Goal: Task Accomplishment & Management: Use online tool/utility

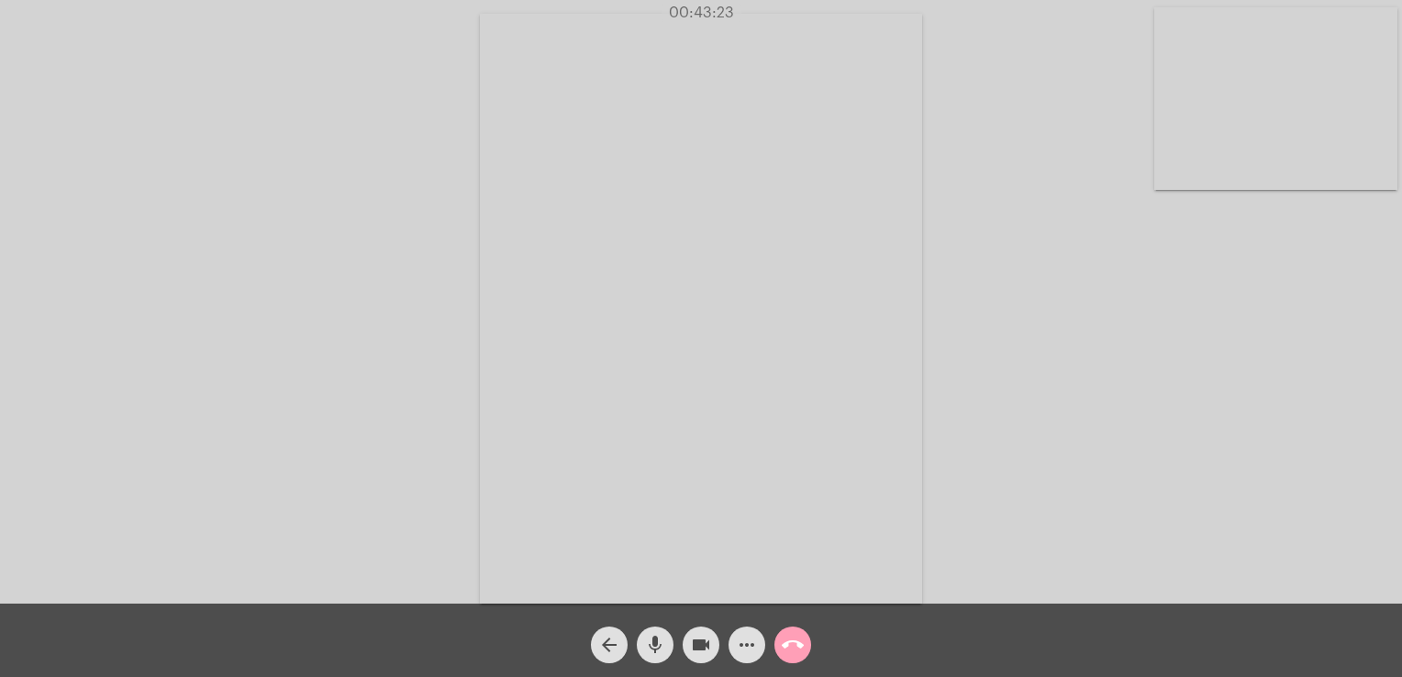
click at [789, 635] on mat-icon "call_end" at bounding box center [793, 645] width 22 height 22
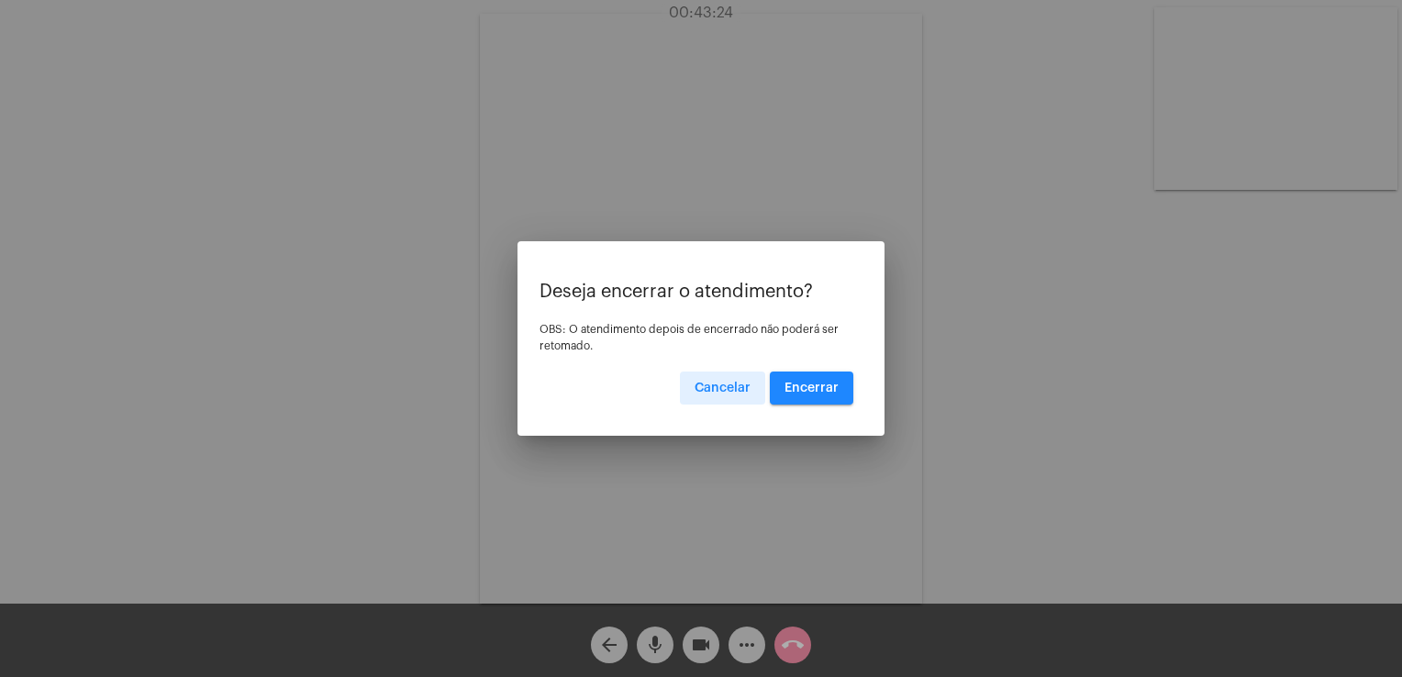
click at [803, 389] on span "Encerrar" at bounding box center [812, 388] width 54 height 13
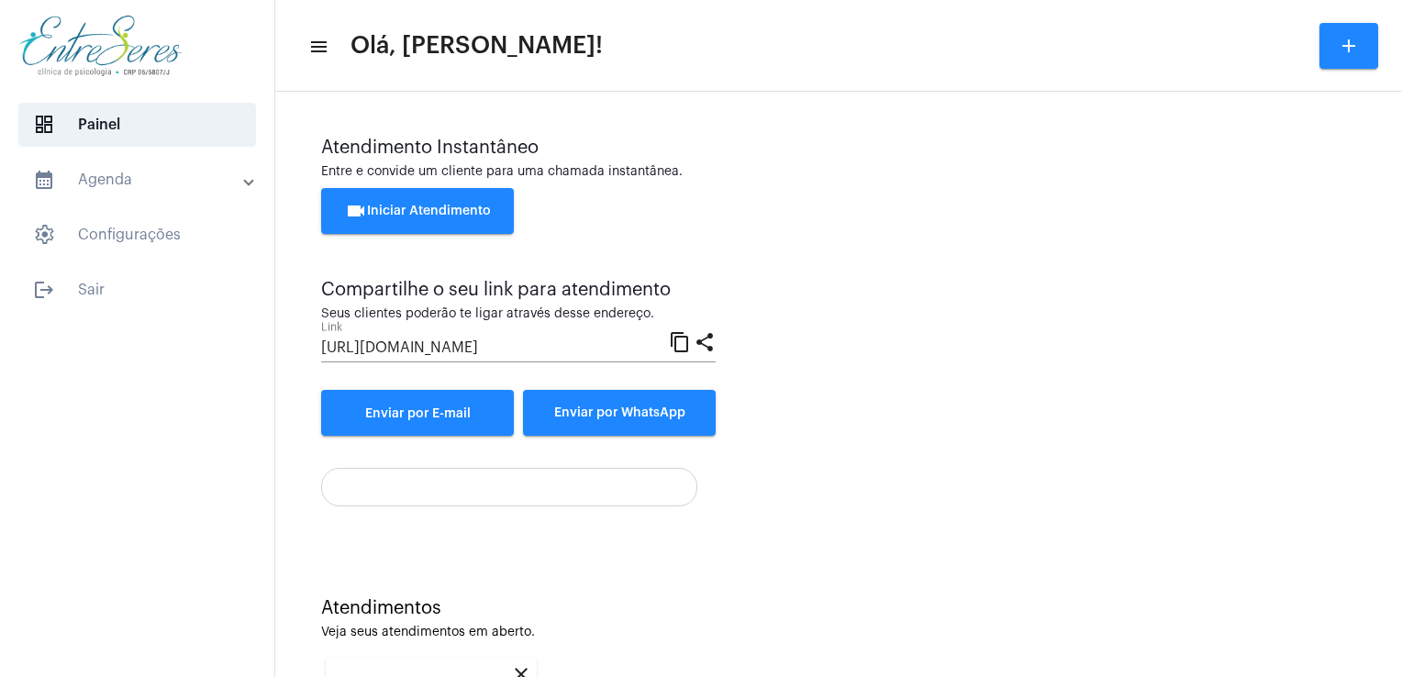
scroll to position [244, 0]
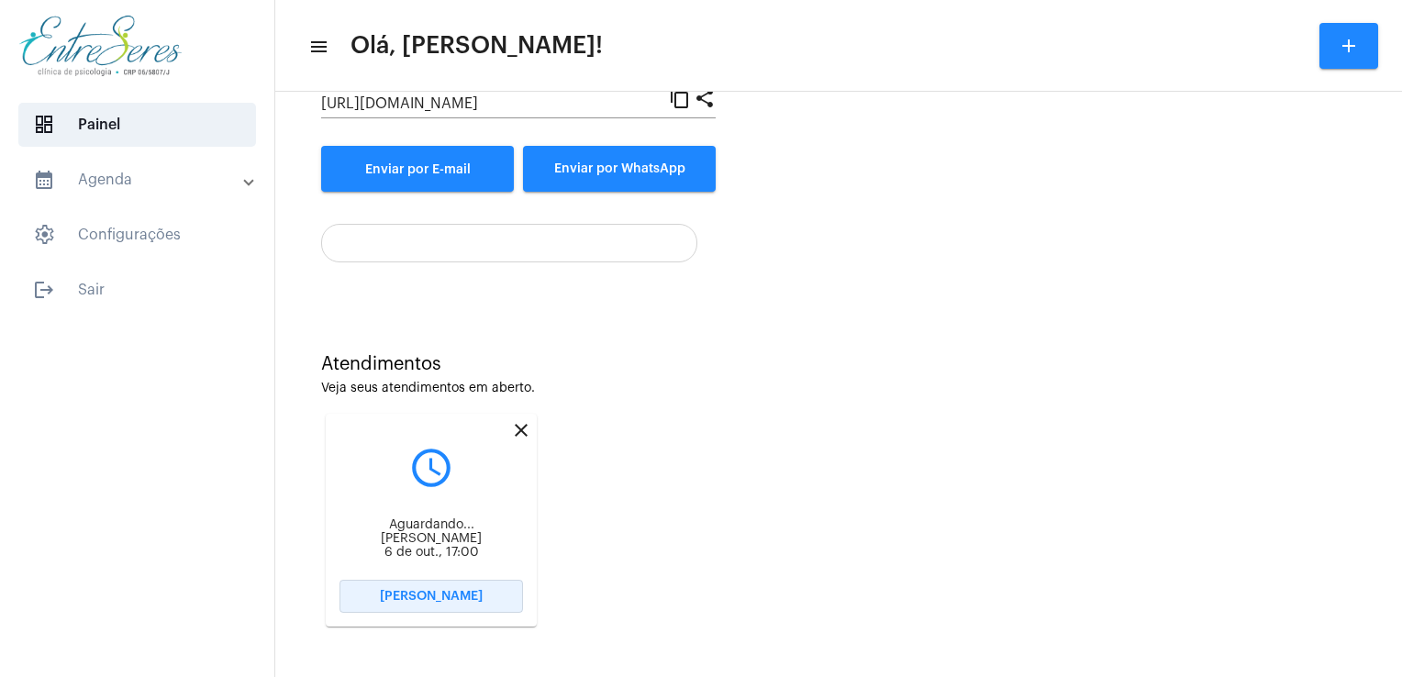
click at [457, 587] on button "[PERSON_NAME]" at bounding box center [432, 596] width 184 height 33
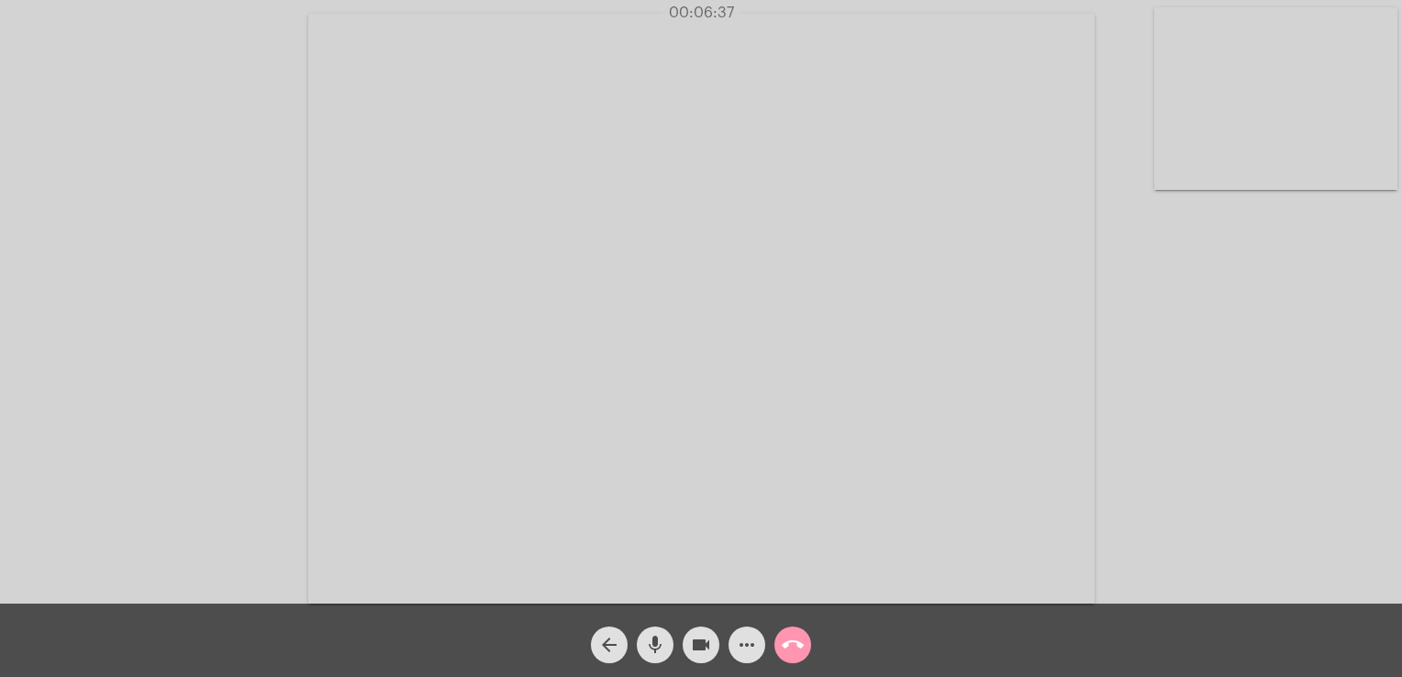
click at [789, 640] on mat-icon "call_end" at bounding box center [793, 645] width 22 height 22
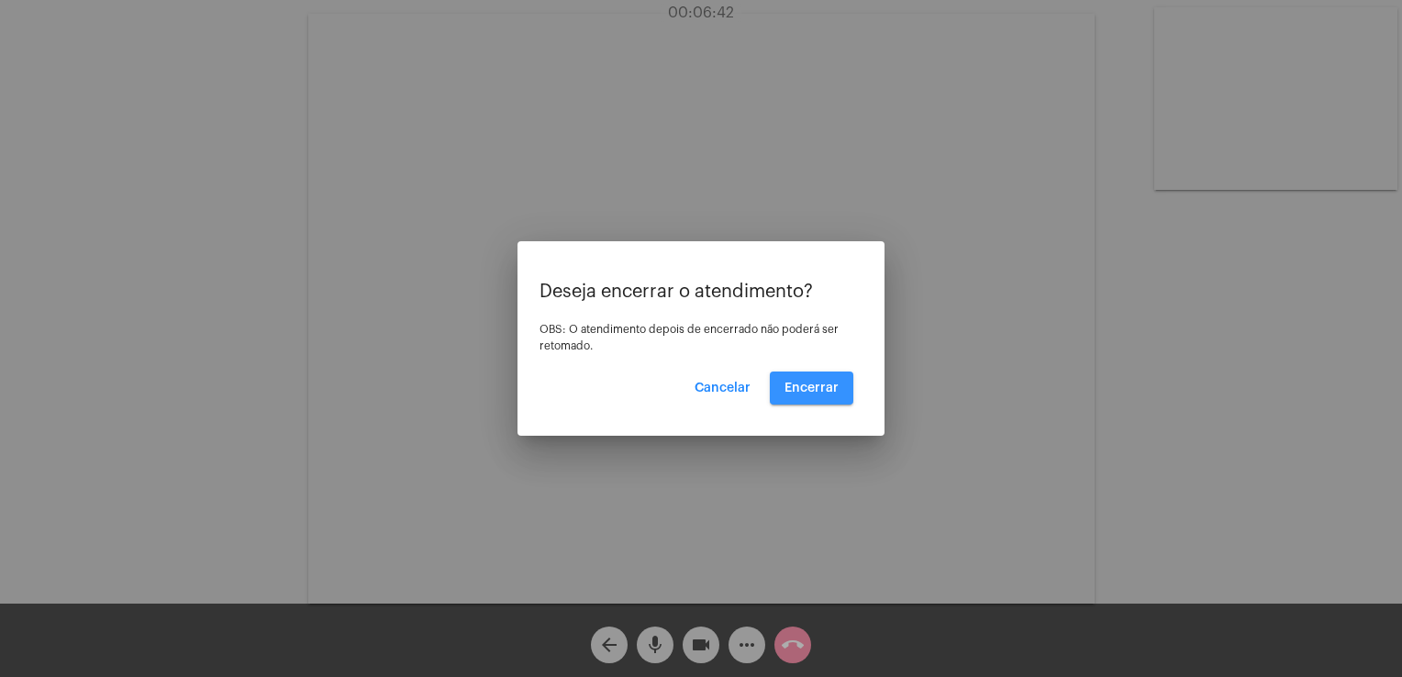
click at [819, 397] on button "Encerrar" at bounding box center [812, 388] width 84 height 33
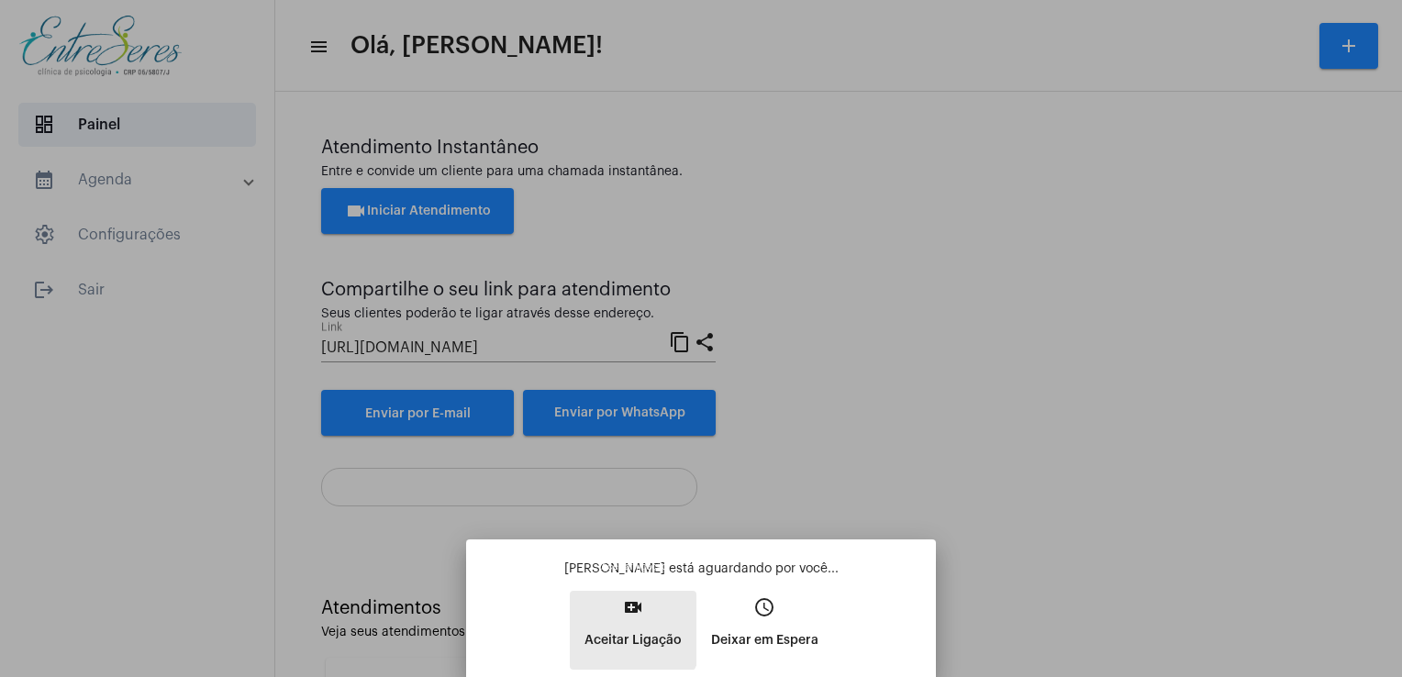
click at [609, 625] on p "Aceitar Ligação" at bounding box center [633, 640] width 97 height 33
